Goal: Information Seeking & Learning: Learn about a topic

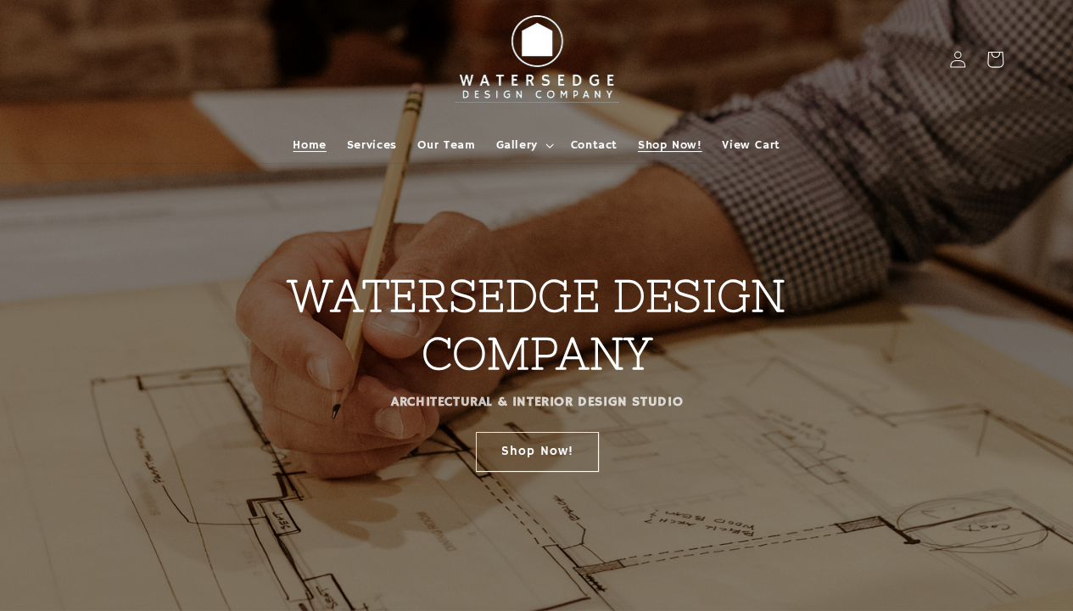
click at [710, 153] on link "Shop Now!" at bounding box center [670, 145] width 84 height 36
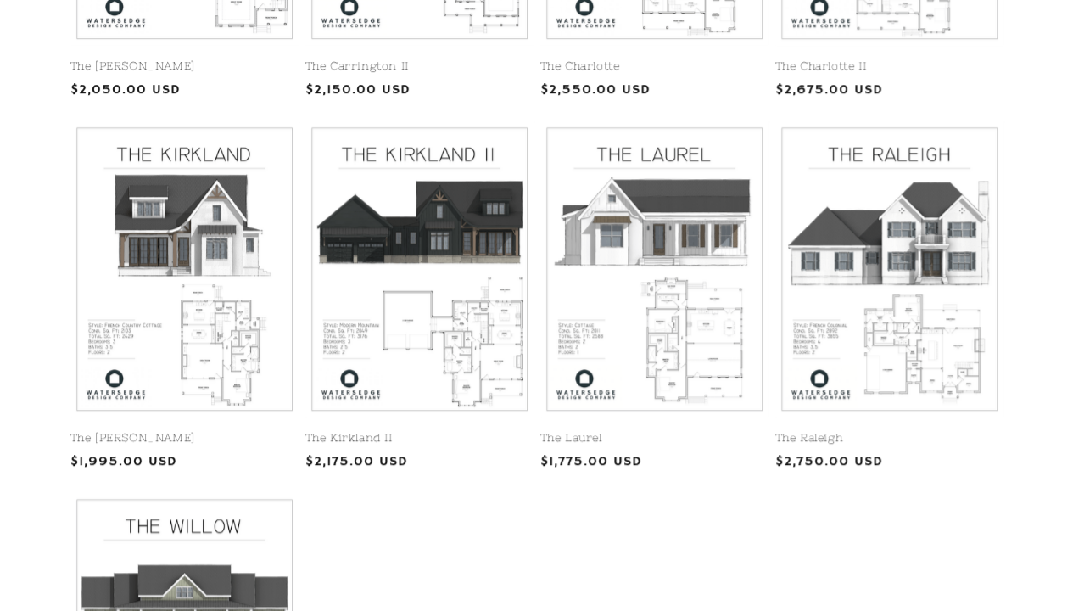
scroll to position [679, 0]
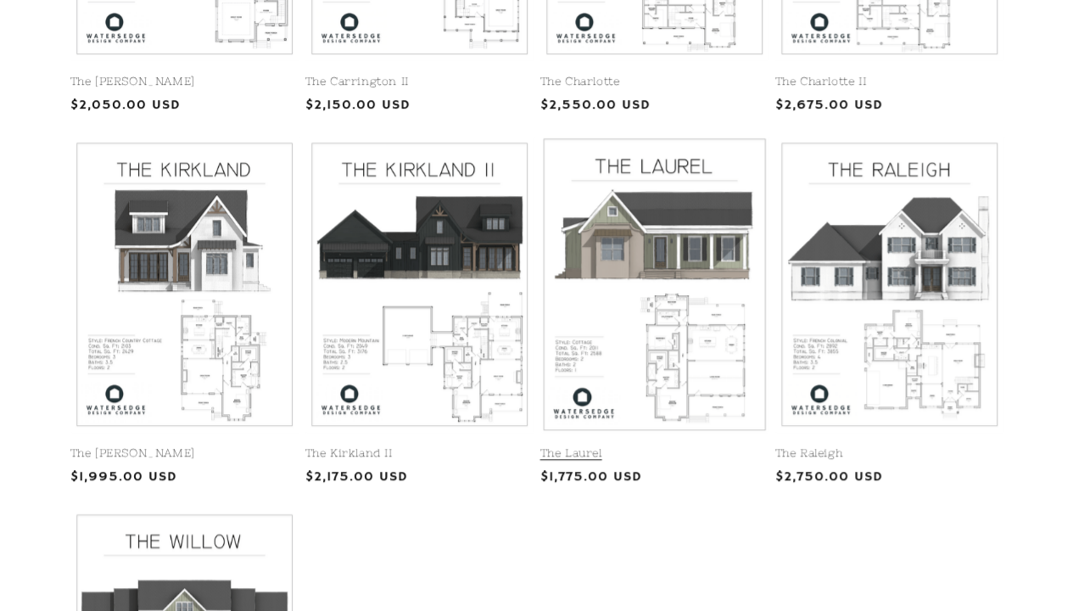
click at [733, 446] on link "The Laurel" at bounding box center [655, 453] width 228 height 14
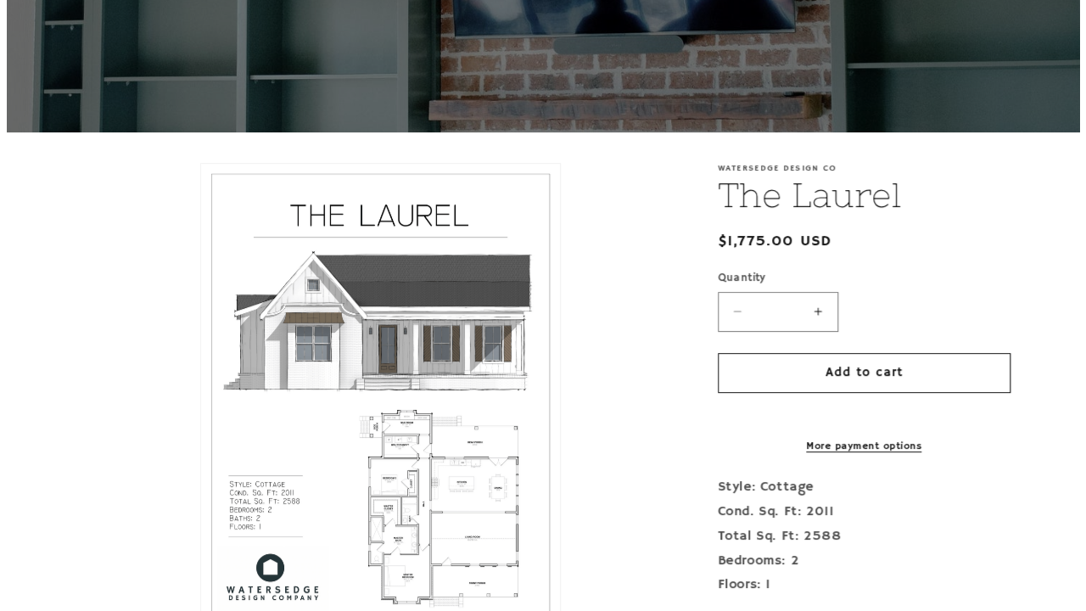
scroll to position [339, 0]
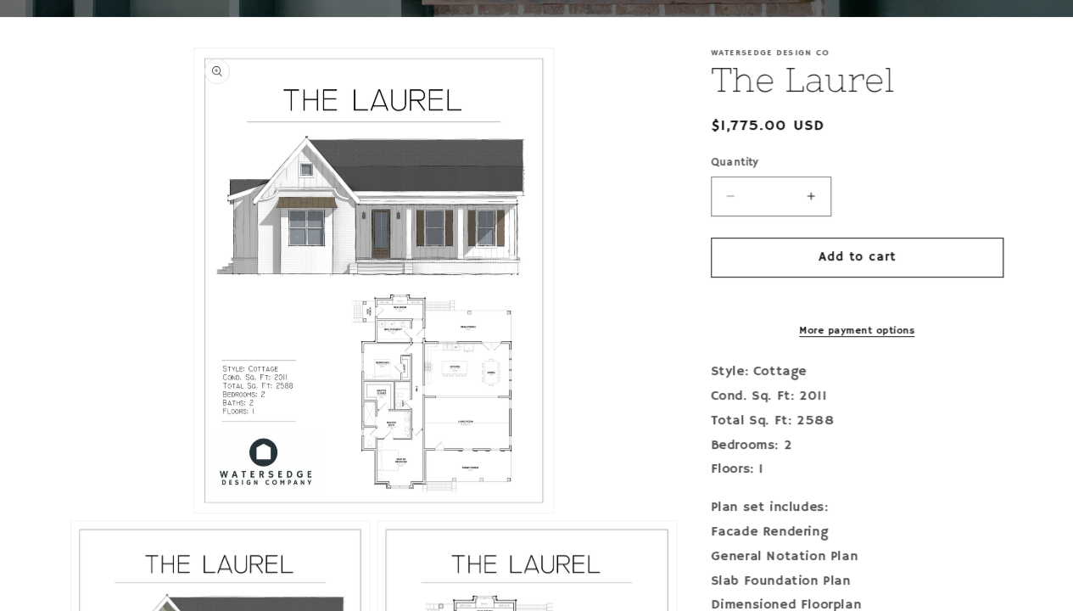
click at [194, 513] on button "Open media 1 in modal" at bounding box center [194, 513] width 0 height 0
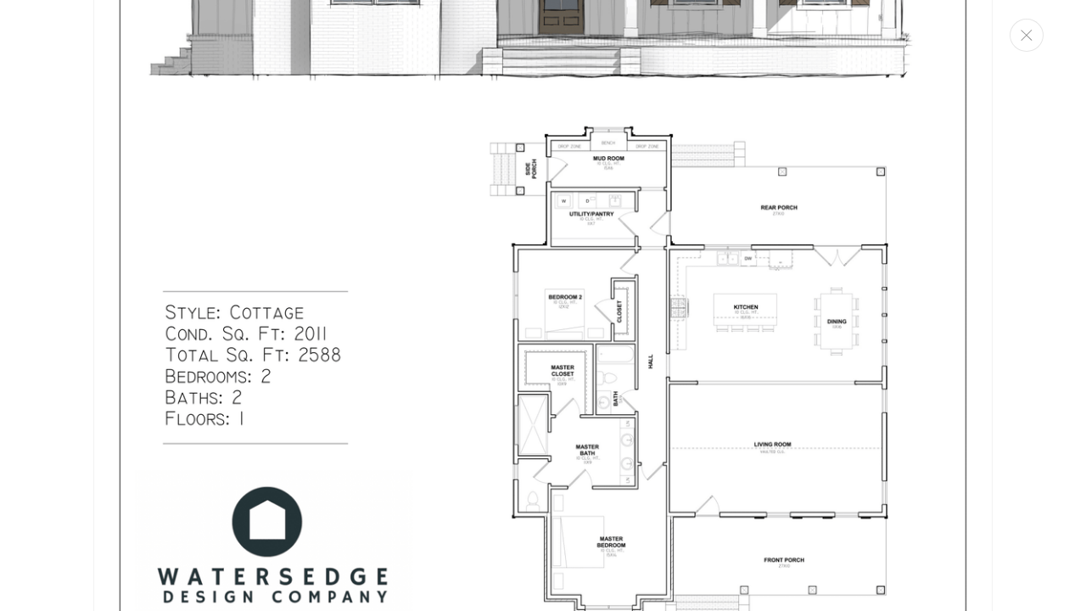
scroll to position [526, 0]
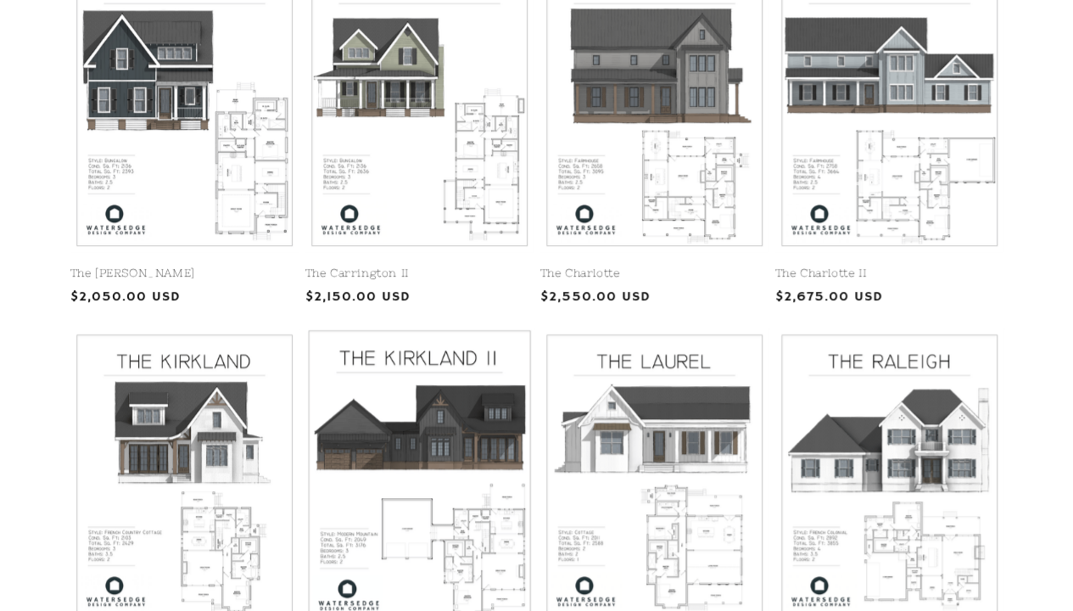
scroll to position [424, 0]
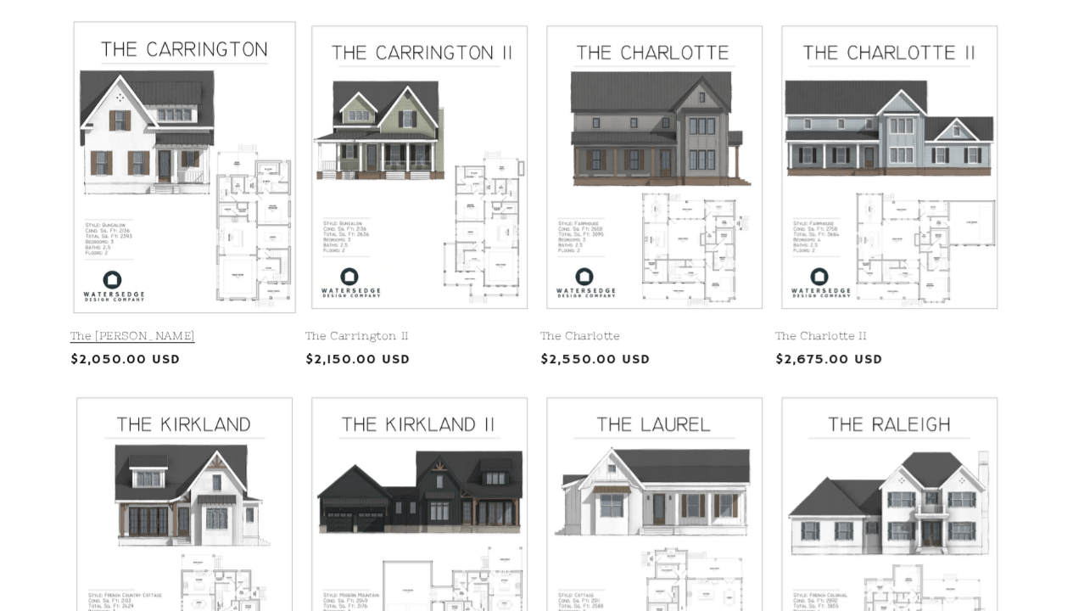
click at [187, 329] on link "The [PERSON_NAME]" at bounding box center [184, 336] width 228 height 14
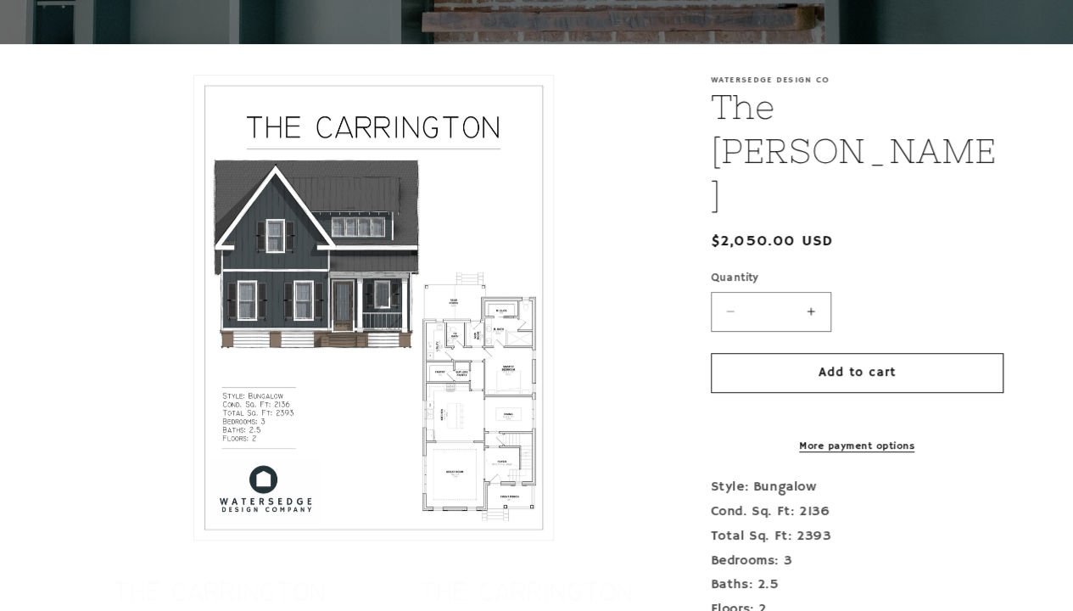
scroll to position [424, 0]
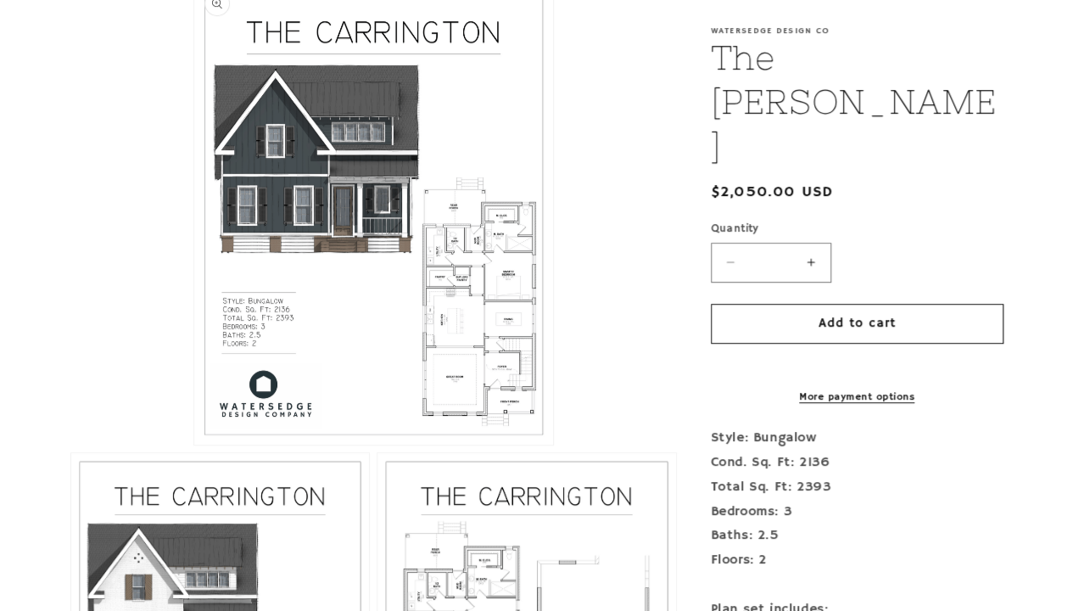
click at [194, 445] on button "Open media 1 in modal" at bounding box center [194, 445] width 0 height 0
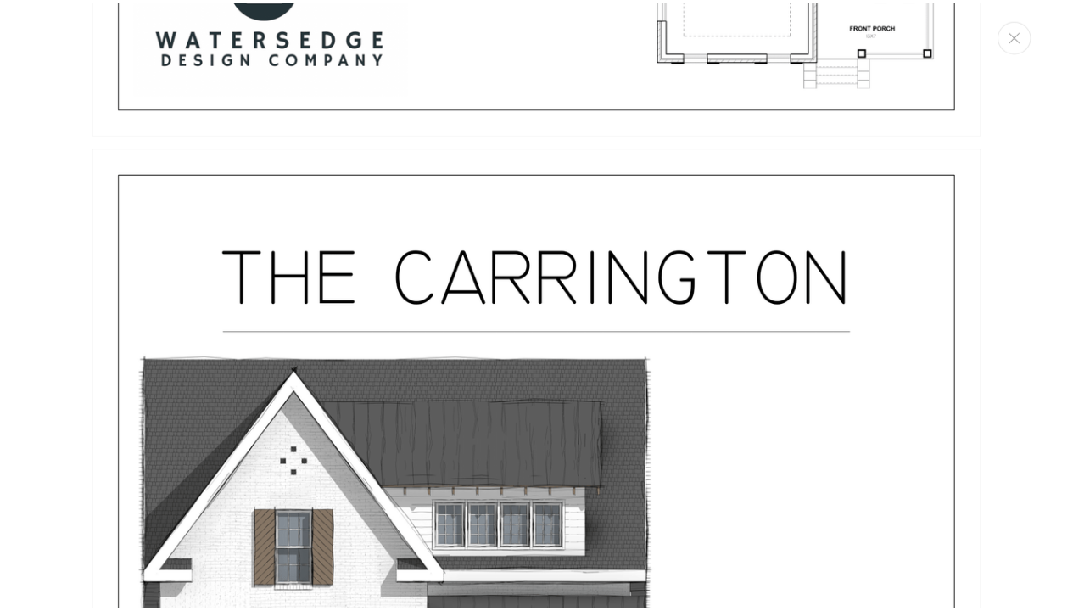
scroll to position [1045, 0]
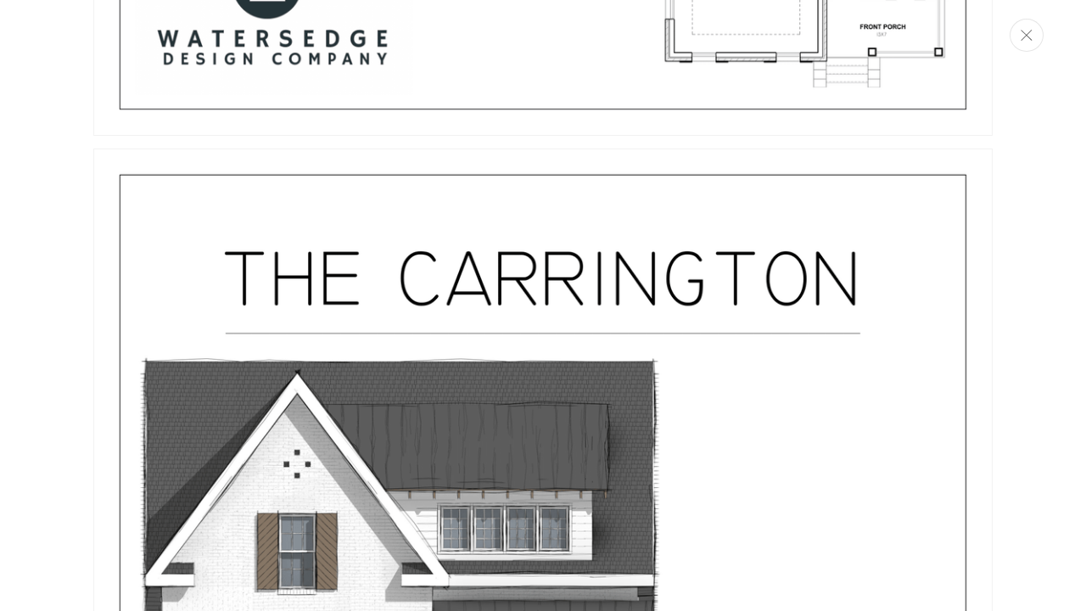
click at [1034, 34] on button "Close" at bounding box center [1027, 35] width 34 height 33
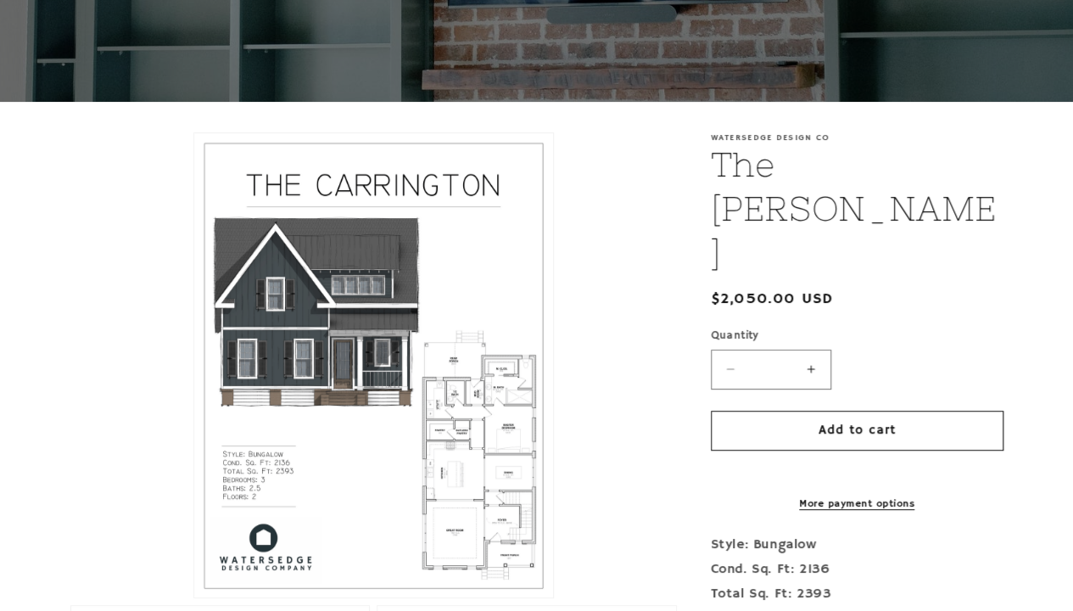
scroll to position [255, 0]
